Goal: Information Seeking & Learning: Find specific fact

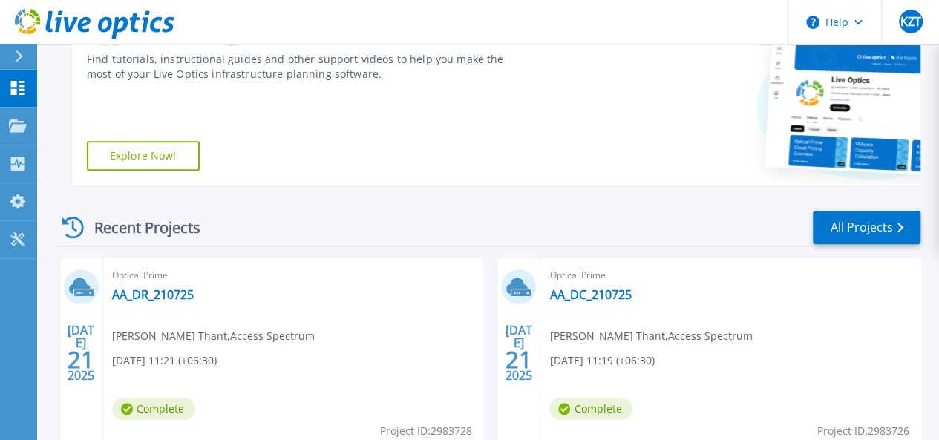
scroll to position [410, 0]
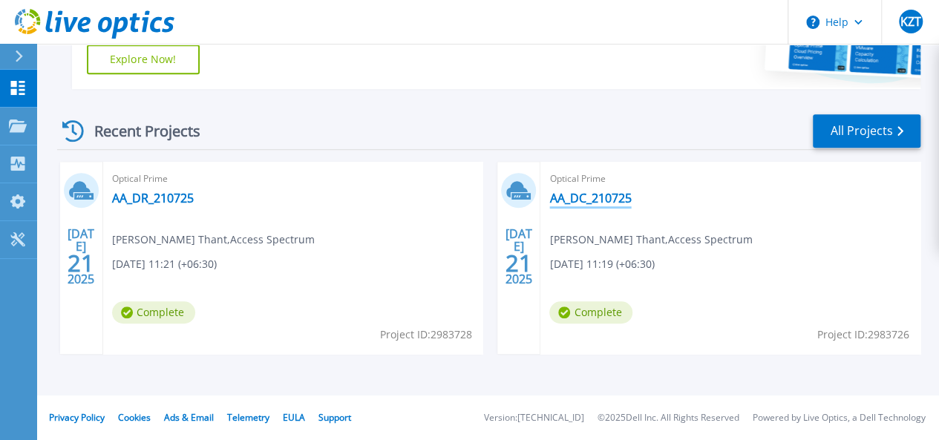
click at [549, 195] on link "AA_DC_210725" at bounding box center [590, 198] width 82 height 15
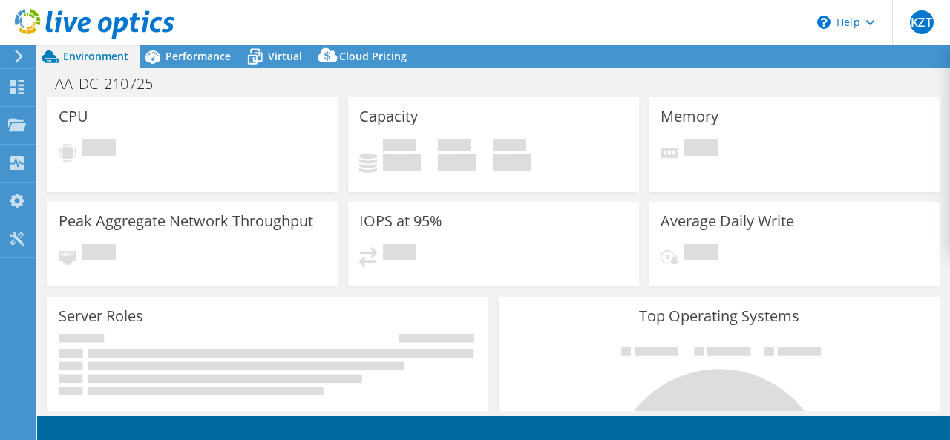
select select "USD"
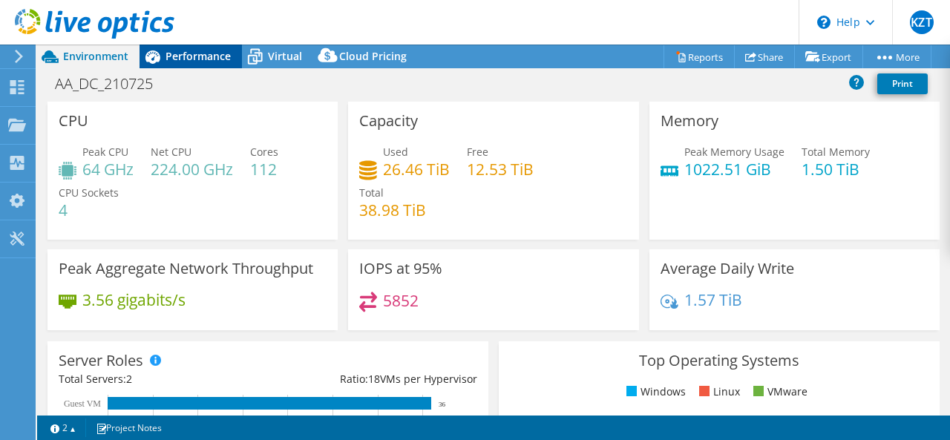
click at [211, 54] on span "Performance" at bounding box center [197, 56] width 65 height 14
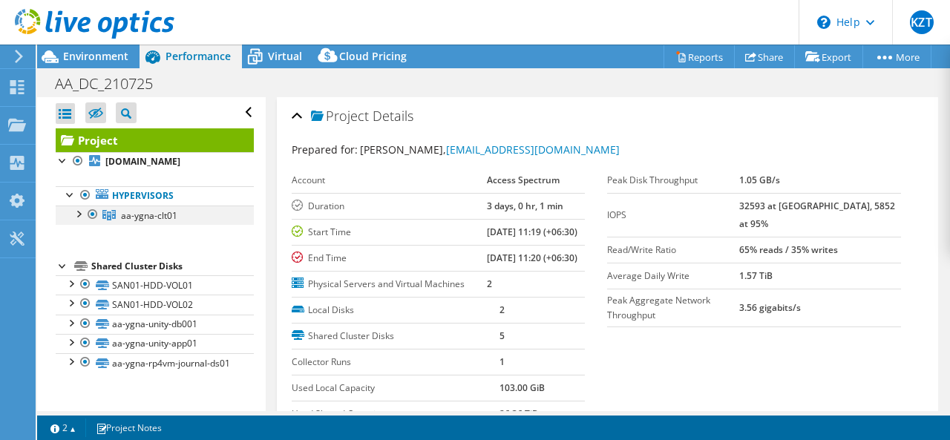
click at [77, 220] on div at bounding box center [78, 213] width 15 height 15
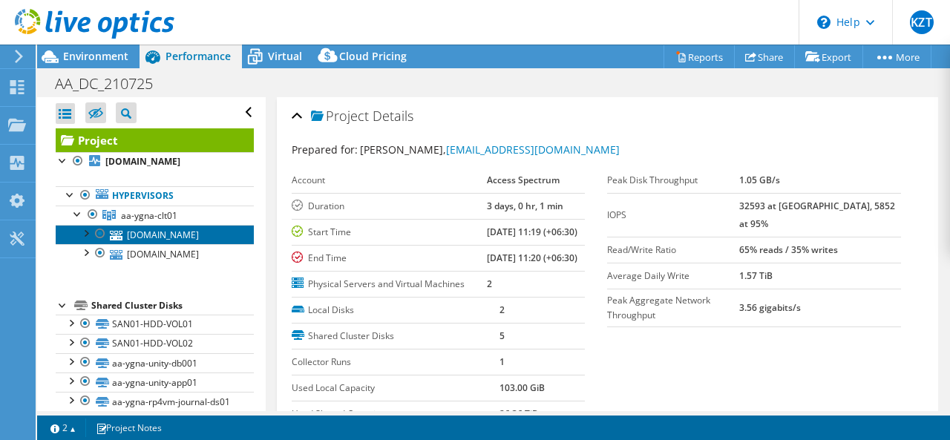
click at [129, 244] on link "aa-ygna-esxi02.pacificaa.com" at bounding box center [155, 234] width 198 height 19
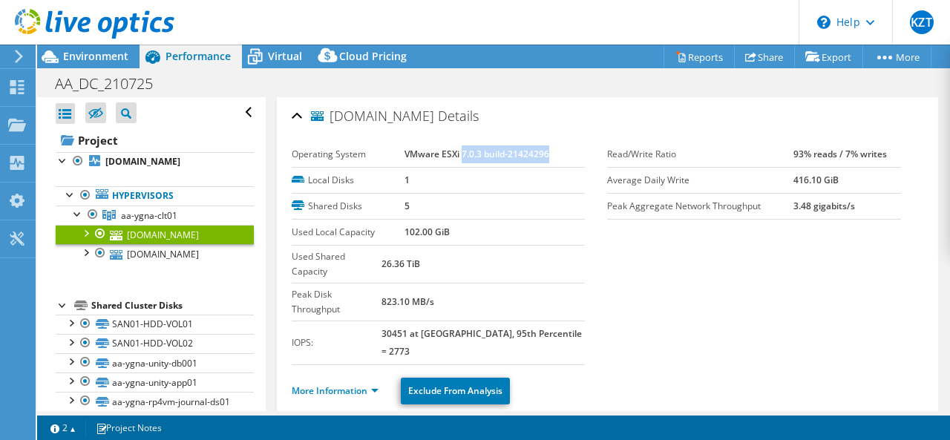
drag, startPoint x: 460, startPoint y: 152, endPoint x: 546, endPoint y: 152, distance: 86.1
click at [546, 152] on td "VMware ESXi 7.0.3 build-21424296" at bounding box center [494, 155] width 180 height 26
copy b "7.0.3 build-21424296"
